Goal: Task Accomplishment & Management: Complete application form

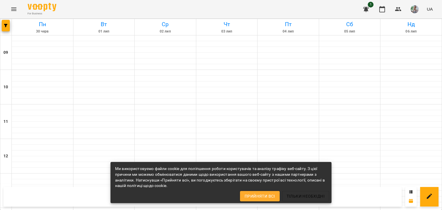
scroll to position [201, 0]
click at [270, 195] on span "Прийняти всі" at bounding box center [260, 196] width 30 height 7
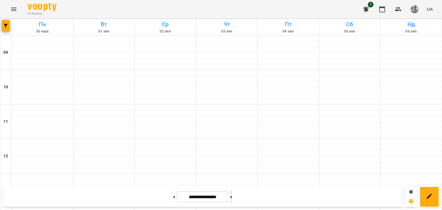
click at [232, 194] on button at bounding box center [230, 196] width 1 height 13
click at [232, 197] on button at bounding box center [230, 196] width 1 height 13
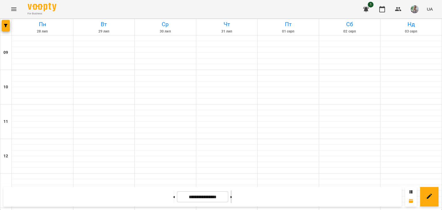
click at [232, 197] on button at bounding box center [230, 196] width 1 height 13
type input "**********"
